Goal: Information Seeking & Learning: Learn about a topic

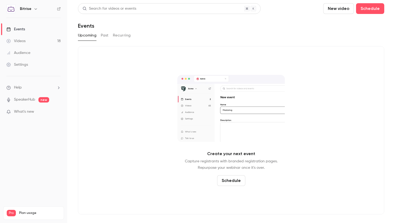
click at [100, 36] on div "Upcoming Past Recurring" at bounding box center [231, 35] width 307 height 9
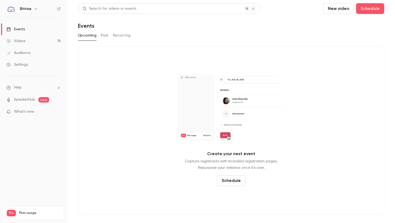
click at [102, 36] on button "Past" at bounding box center [105, 35] width 8 height 9
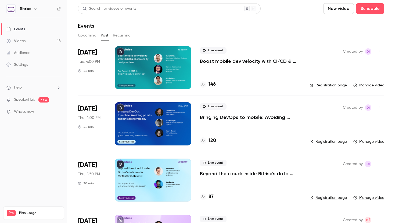
click at [241, 120] on p "Bringing DevOps to mobile: Avoiding pitfalls and unlocking velocity" at bounding box center [250, 117] width 101 height 6
click at [342, 144] on link "Registration page" at bounding box center [328, 141] width 37 height 5
click at [235, 118] on p "Bringing DevOps to mobile: Avoiding pitfalls and unlocking velocity" at bounding box center [250, 117] width 101 height 6
click at [327, 141] on link "Registration page" at bounding box center [328, 141] width 37 height 5
click at [337, 143] on link "Registration page" at bounding box center [328, 141] width 37 height 5
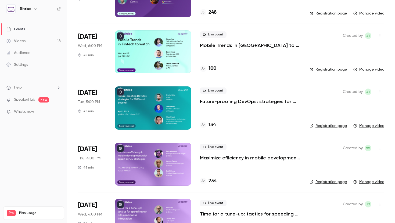
scroll to position [404, 0]
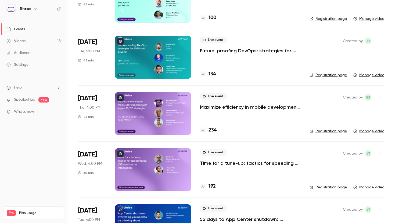
click at [334, 189] on link "Registration page" at bounding box center [328, 187] width 37 height 5
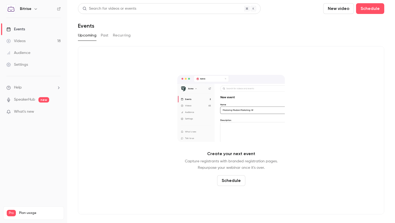
click at [24, 41] on div "Videos" at bounding box center [15, 40] width 19 height 5
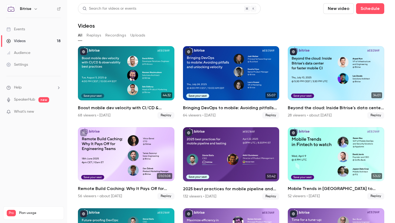
click at [22, 27] on div "Events" at bounding box center [15, 29] width 19 height 5
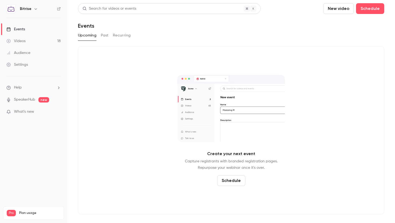
click at [98, 35] on div "Upcoming Past Recurring" at bounding box center [231, 35] width 307 height 9
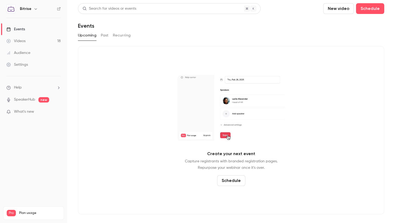
click at [105, 36] on button "Past" at bounding box center [105, 35] width 8 height 9
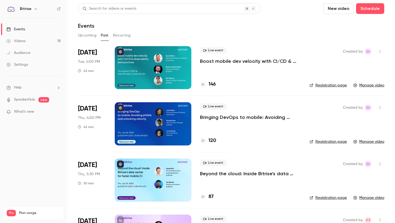
click at [240, 116] on p "Bringing DevOps to mobile: Avoiding pitfalls and unlocking velocity" at bounding box center [250, 117] width 101 height 6
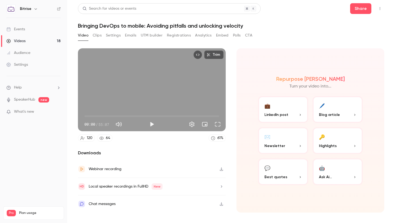
click at [142, 23] on h1 "Bringing DevOps to mobile: Avoiding pitfalls and unlocking velocity" at bounding box center [231, 26] width 307 height 6
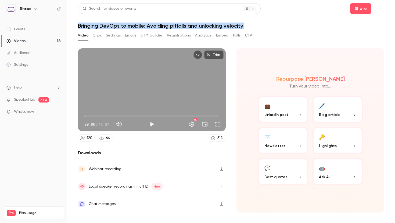
copy div "Bringing DevOps to mobile: Avoiding pitfalls and unlocking velocity Video Clips…"
click at [22, 33] on link "Events" at bounding box center [33, 29] width 67 height 12
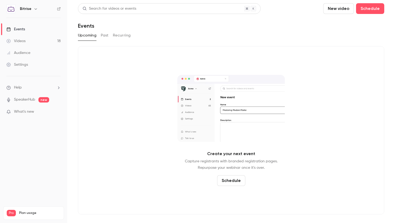
click at [21, 48] on link "Audience" at bounding box center [33, 53] width 67 height 12
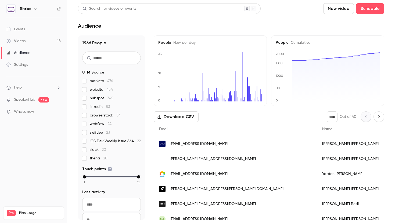
click at [23, 38] on link "Videos 18" at bounding box center [33, 41] width 67 height 12
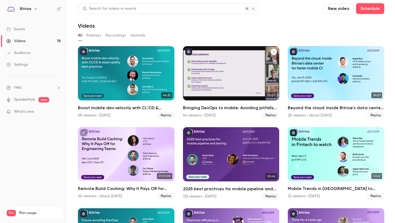
click at [236, 107] on h2 "Bringing DevOps to mobile: Avoiding pitfalls and unlocking velocity" at bounding box center [231, 108] width 97 height 6
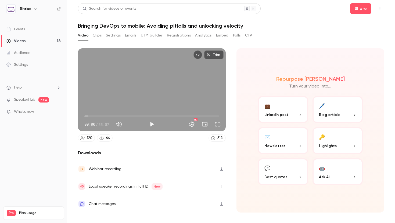
click at [30, 31] on link "Events" at bounding box center [33, 29] width 67 height 12
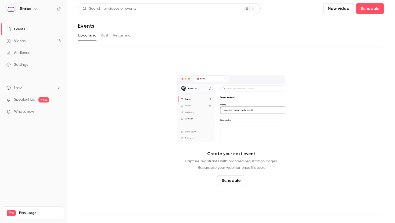
click at [24, 42] on div "Videos" at bounding box center [15, 40] width 19 height 5
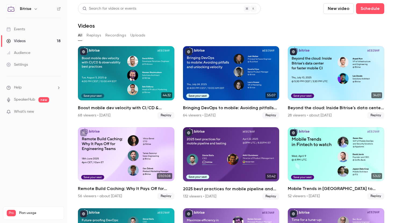
click at [21, 31] on div "Events" at bounding box center [15, 29] width 19 height 5
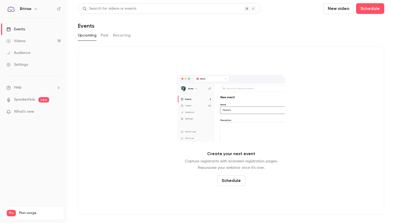
click at [104, 43] on div "Search for videos or events New video Schedule Events Upcoming Past Recurring C…" at bounding box center [231, 109] width 307 height 212
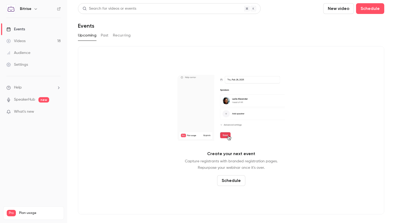
click at [104, 38] on button "Past" at bounding box center [105, 35] width 8 height 9
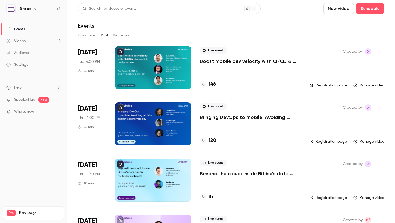
click at [330, 142] on link "Registration page" at bounding box center [328, 141] width 37 height 5
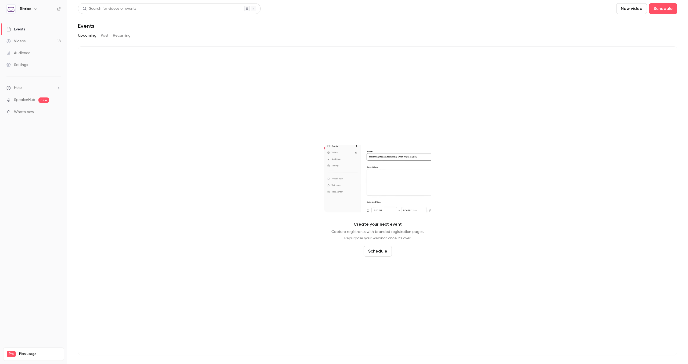
click at [104, 36] on button "Past" at bounding box center [105, 35] width 8 height 9
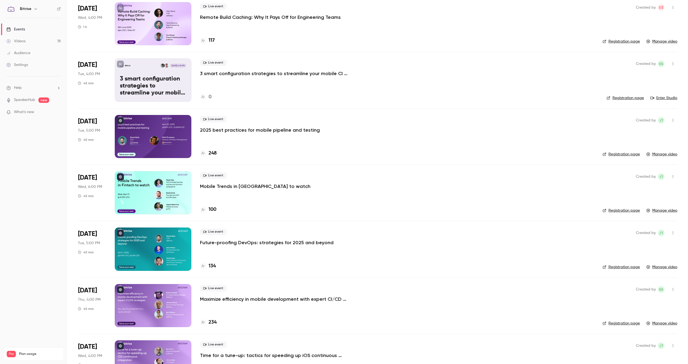
scroll to position [221, 0]
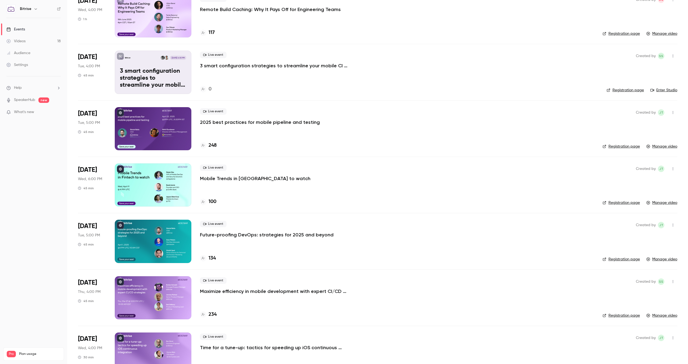
click at [260, 290] on p "Maximize efficiency in mobile development with expert CI/CD strategies" at bounding box center [280, 291] width 161 height 6
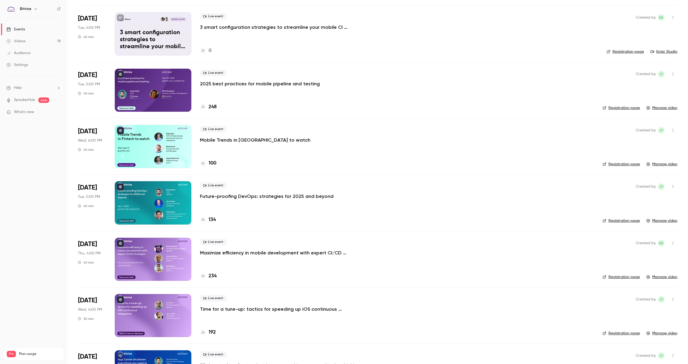
scroll to position [261, 0]
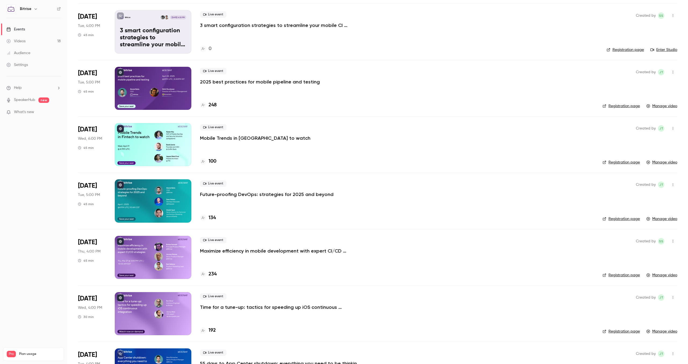
click at [240, 303] on div "Live event Time for a tune-up: tactics for speeding up iOS continuous integrati…" at bounding box center [397, 301] width 394 height 17
click at [239, 307] on p "Time for a tune-up: tactics for speeding up iOS continuous integration" at bounding box center [280, 307] width 161 height 6
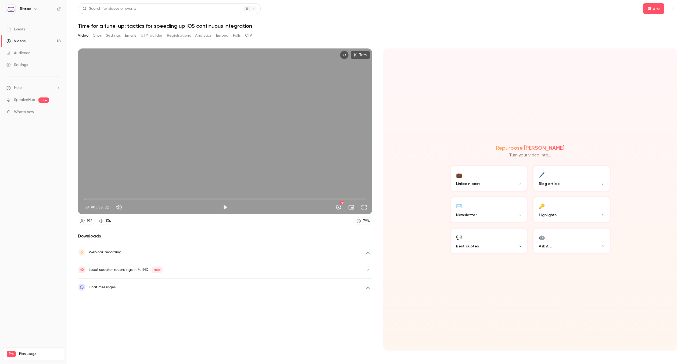
click at [195, 26] on h1 "Time for a tune-up: tactics for speeding up iOS continuous integration" at bounding box center [378, 26] width 600 height 6
copy div "Time for a tune-up: tactics for speeding up iOS continuous integration Video Cl…"
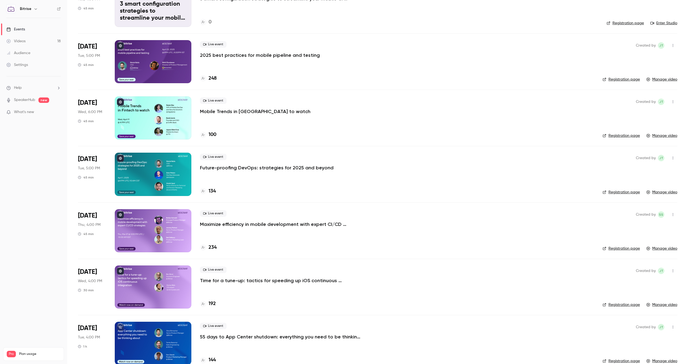
scroll to position [300, 0]
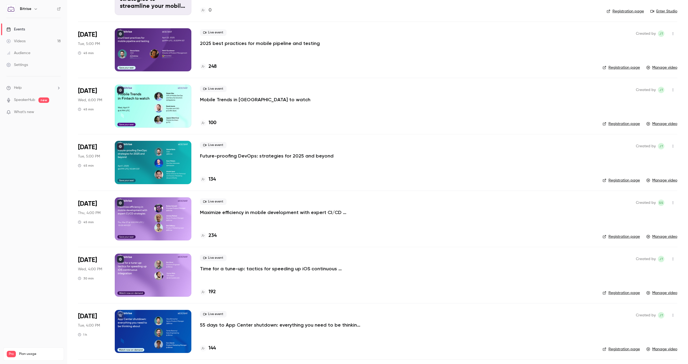
click at [622, 293] on link "Registration page" at bounding box center [621, 292] width 37 height 5
click at [254, 268] on p "Time for a tune-up: tactics for speeding up iOS continuous integration" at bounding box center [280, 268] width 161 height 6
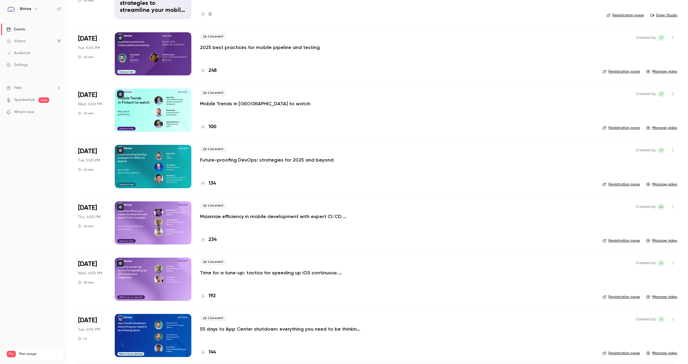
scroll to position [295, 0]
click at [629, 299] on link "Registration page" at bounding box center [621, 296] width 37 height 5
